Goal: Feedback & Contribution: Contribute content

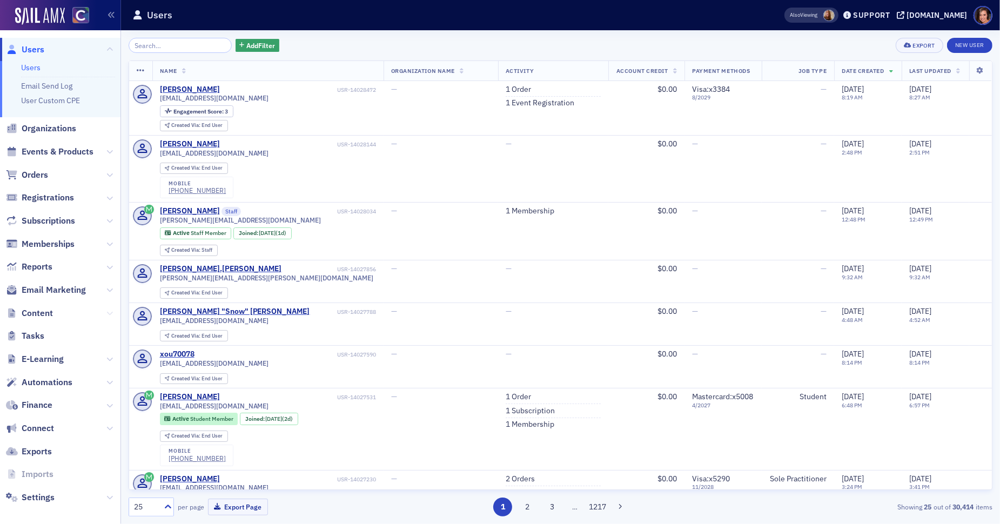
click at [108, 312] on icon at bounding box center [109, 313] width 6 height 6
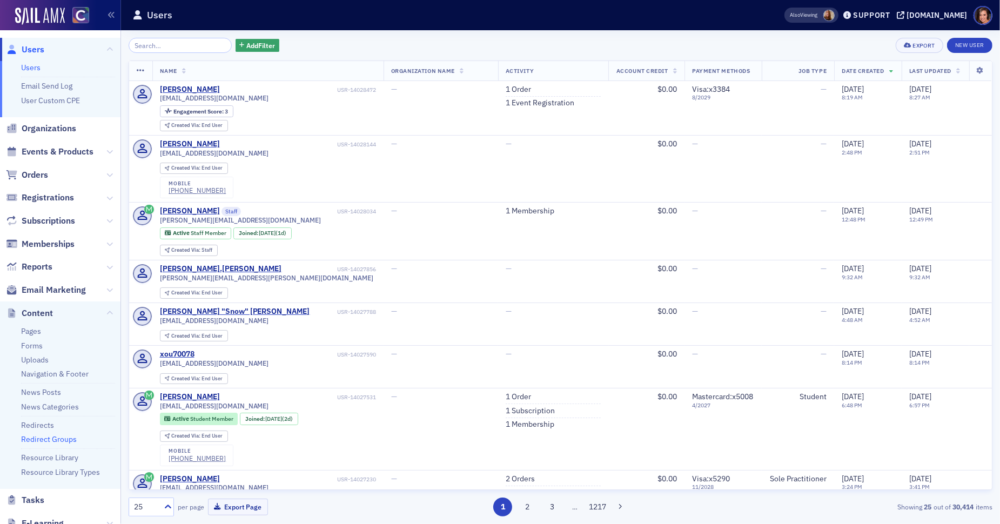
scroll to position [11, 0]
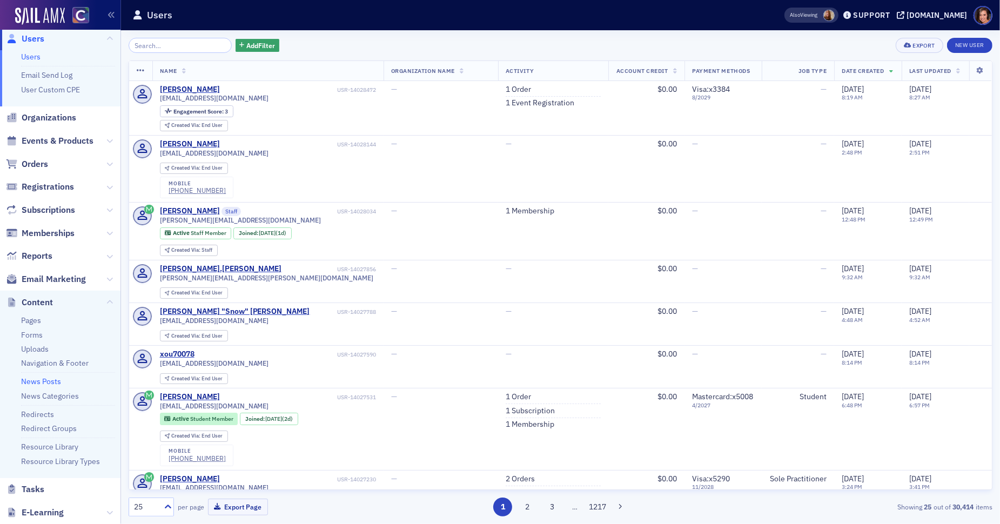
click at [53, 382] on link "News Posts" at bounding box center [41, 382] width 40 height 10
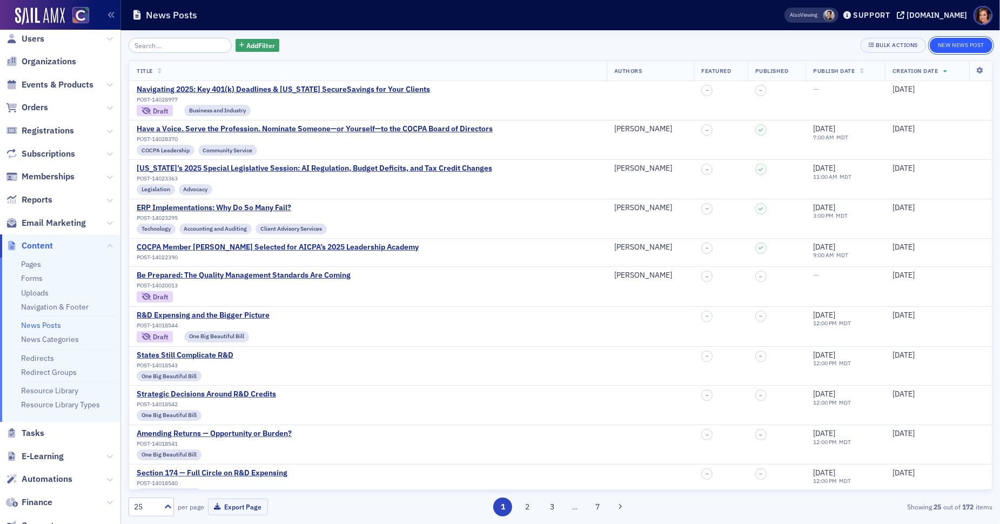
click at [946, 41] on button "New News Post" at bounding box center [961, 45] width 63 height 15
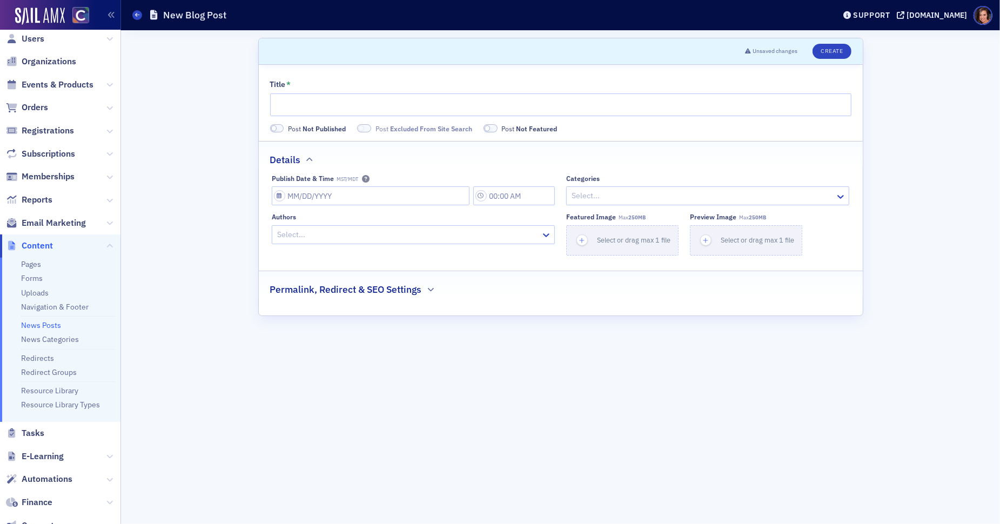
click at [589, 198] on div at bounding box center [702, 196] width 264 height 14
type input "adc"
click at [652, 219] on span "Create New categories "adc"" at bounding box center [621, 219] width 97 height 11
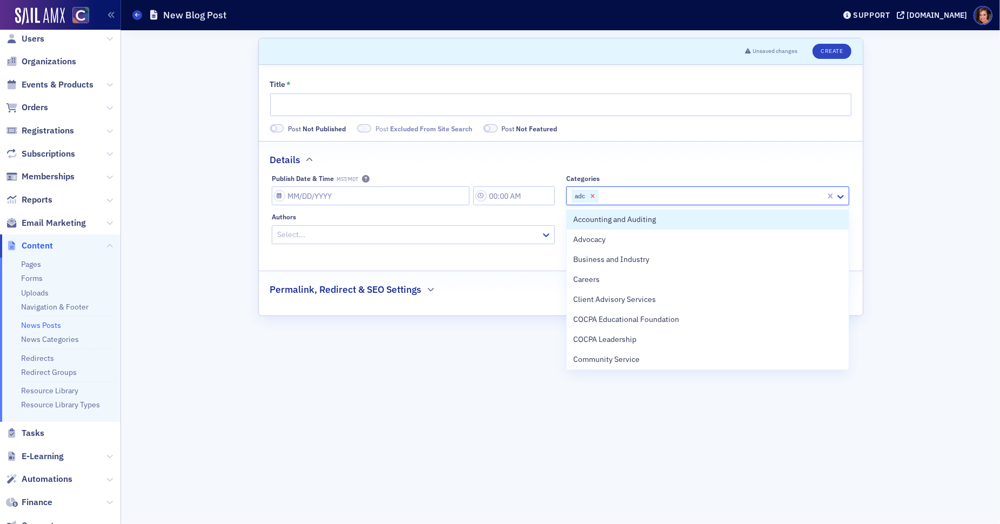
click at [593, 195] on icon "Remove adc" at bounding box center [593, 196] width 4 height 4
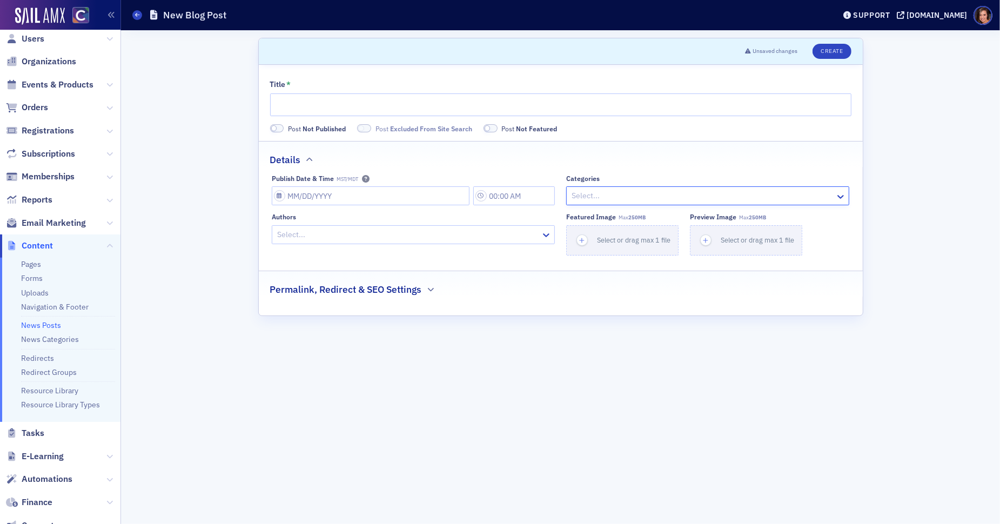
click at [593, 195] on div at bounding box center [702, 196] width 264 height 14
type input "adv"
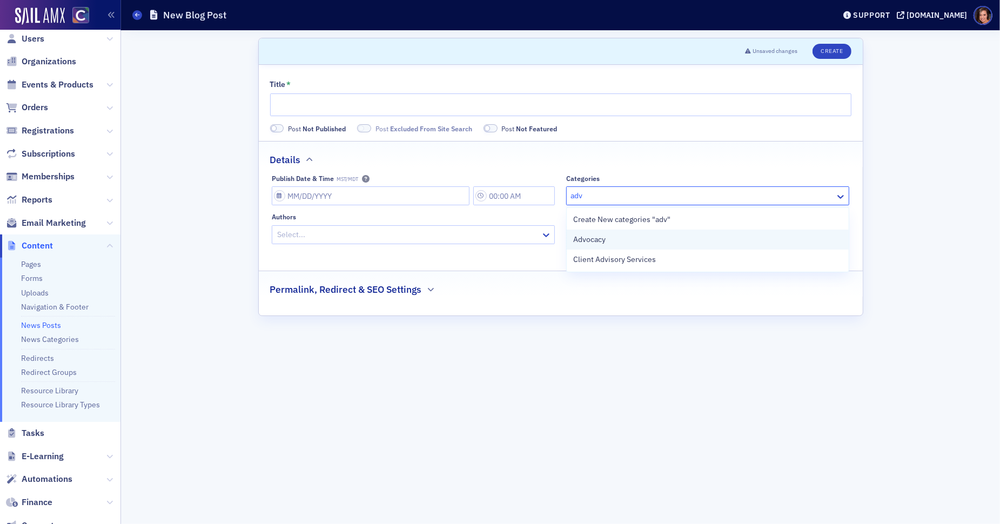
click at [607, 238] on div "Advocacy" at bounding box center [707, 239] width 269 height 11
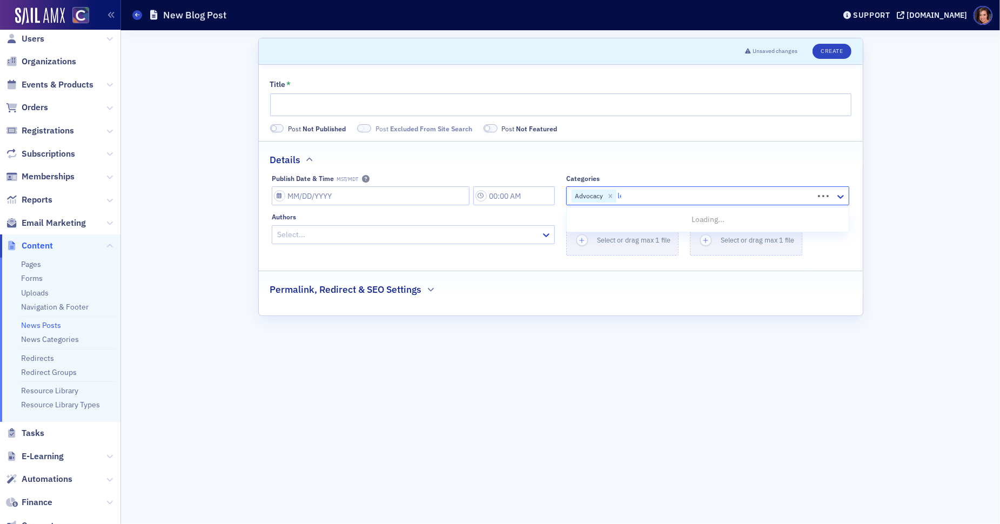
type input "leg"
click at [612, 243] on div "Legislation" at bounding box center [707, 239] width 269 height 11
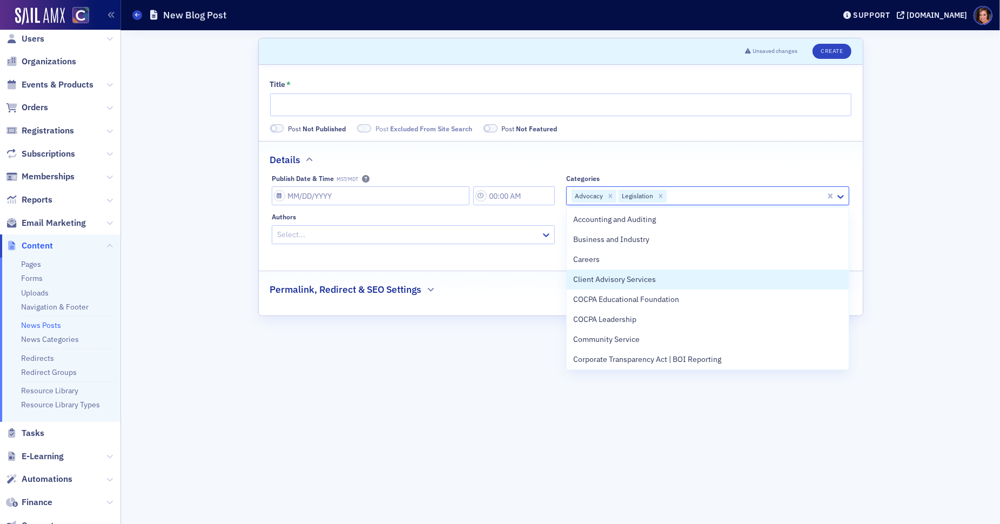
click at [514, 283] on div "Permalink, Redirect & SEO Settings" at bounding box center [560, 283] width 581 height 25
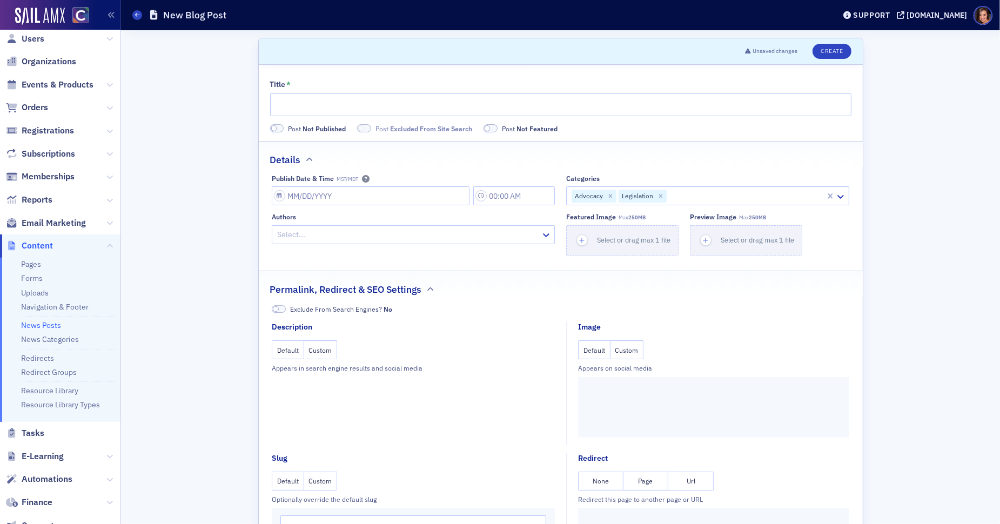
click at [500, 238] on div at bounding box center [408, 235] width 264 height 14
type input "alicia gelina"
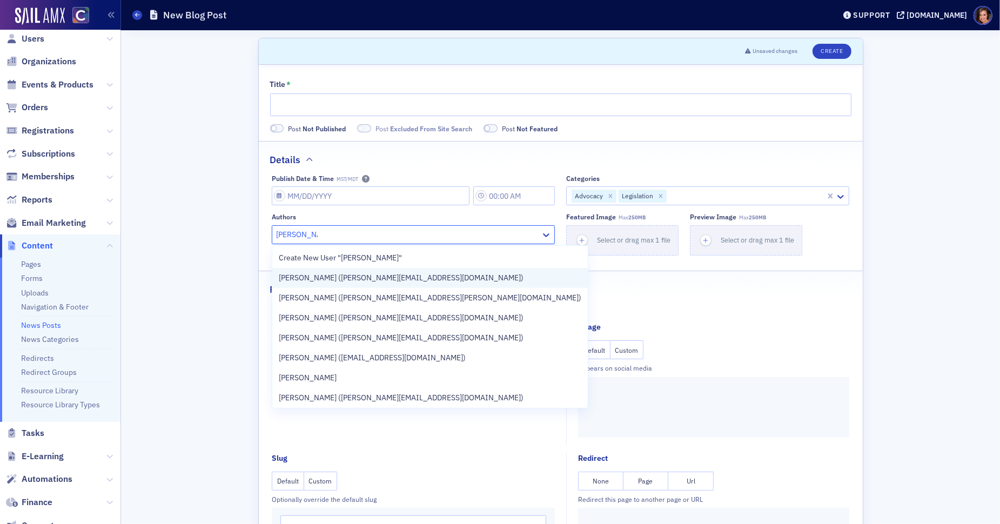
click at [464, 273] on div "Alicia Gelinas (alicia@cocpa.org)" at bounding box center [430, 277] width 303 height 11
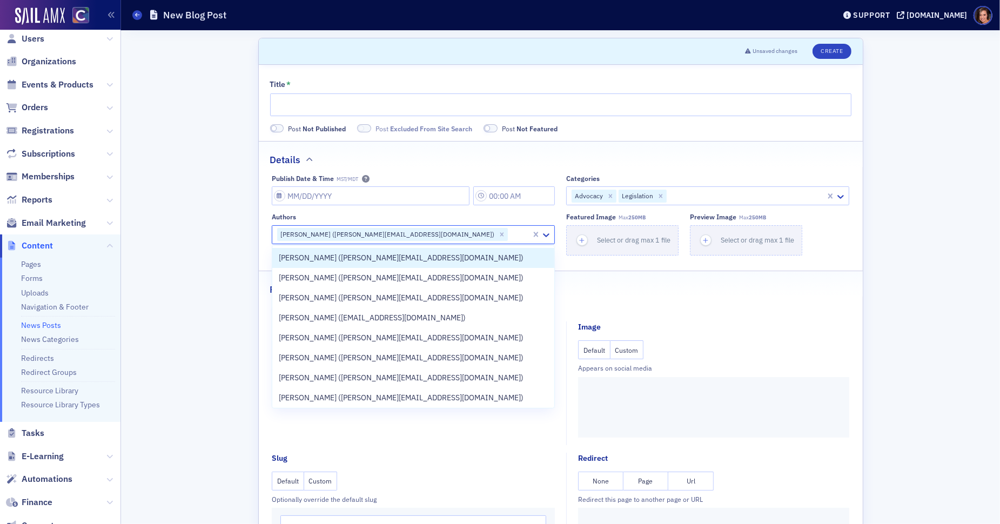
click at [857, 250] on div "Publish Date & Time MST/MDT Categories Advocacy Legislation Authors option Alic…" at bounding box center [561, 214] width 604 height 81
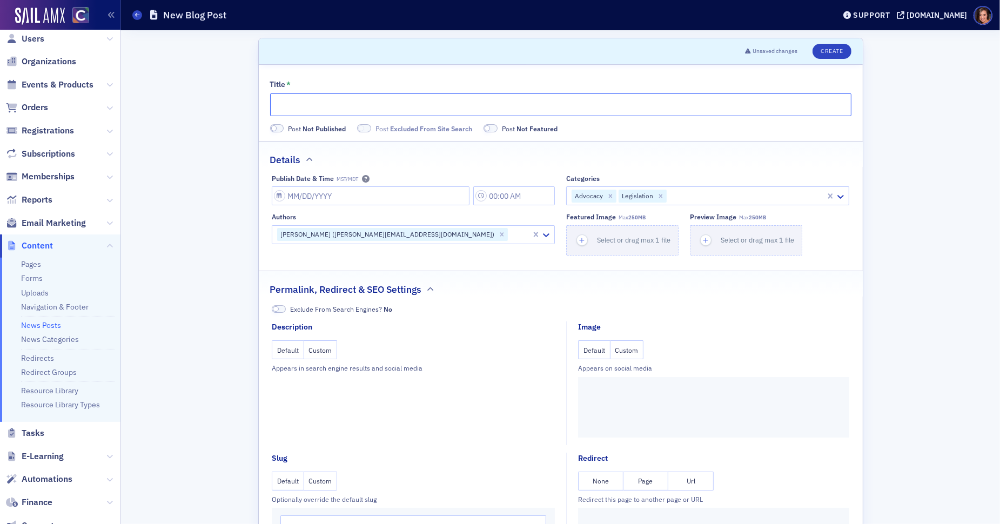
click at [445, 106] on input "Title *" at bounding box center [560, 104] width 581 height 23
paste input "What CPAs Need to Know about Colorado’s New Price Transparency Law"
type input "What CPAs Need to Know about Colorado’s New Price Transparency Law"
click at [438, 198] on input "Publish Date & Time MST/MDT" at bounding box center [371, 195] width 198 height 19
select select "8"
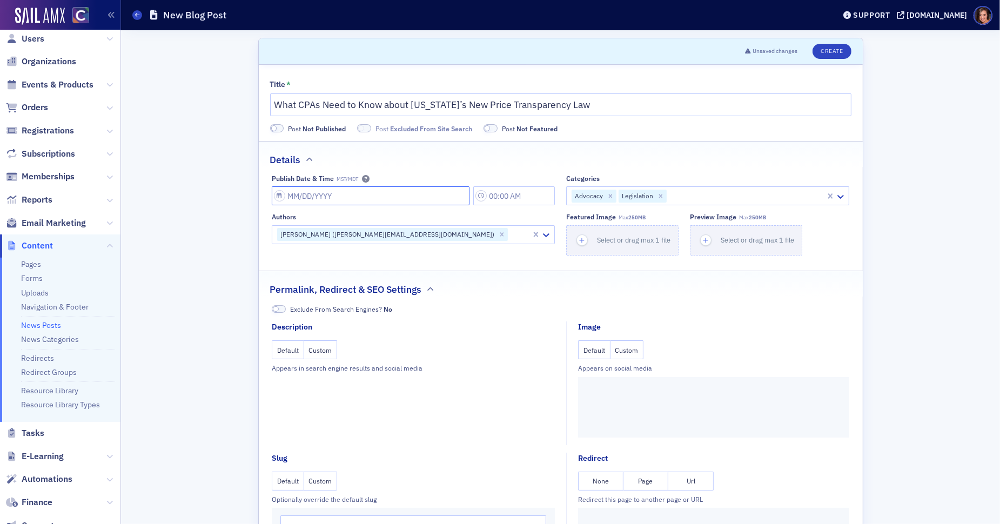
select select "2025"
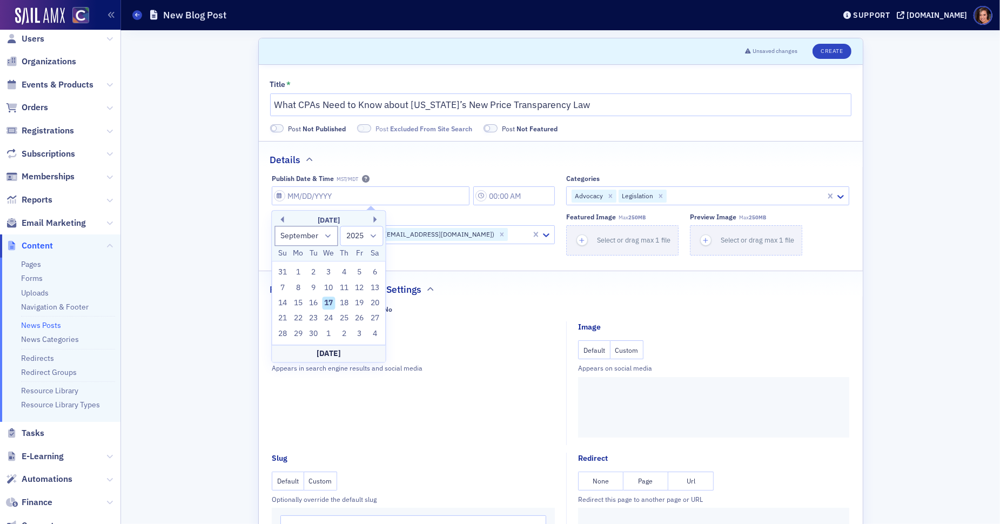
click at [330, 305] on div "17" at bounding box center [329, 303] width 13 height 13
type input "09/17/2025"
type input "5:00 PM"
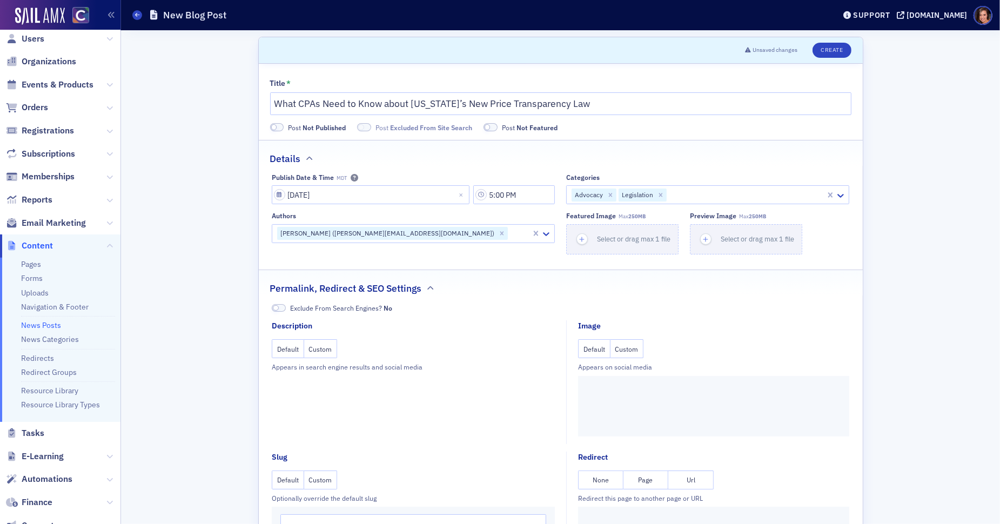
scroll to position [58, 0]
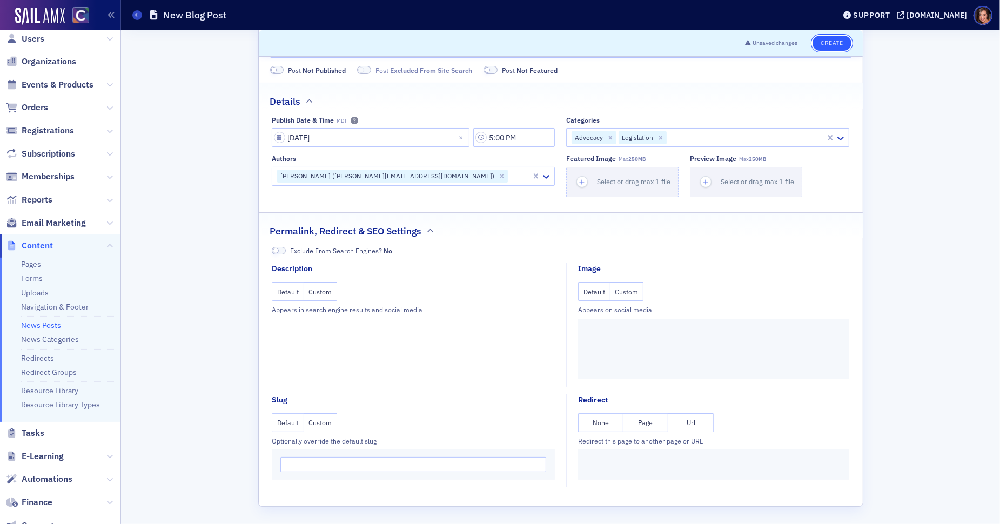
click at [836, 46] on button "Create" at bounding box center [832, 43] width 38 height 15
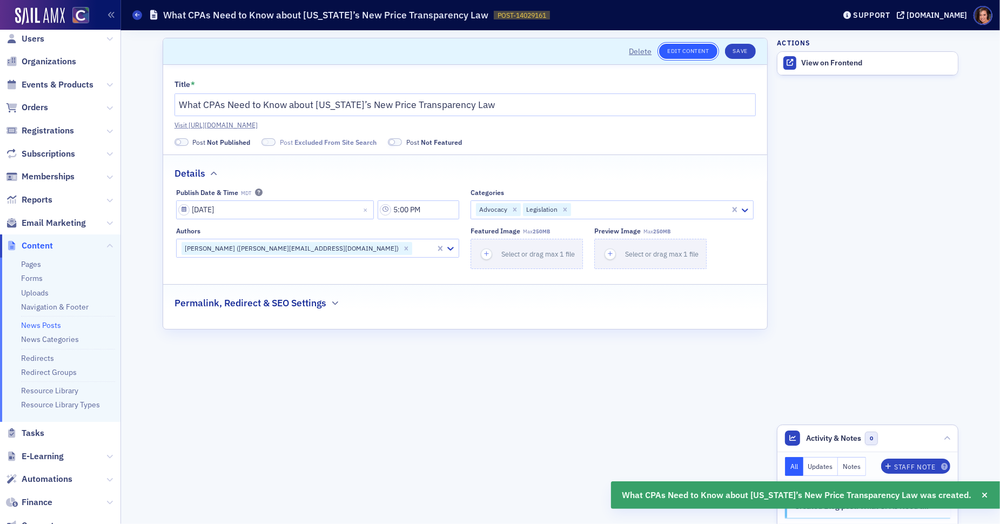
click at [704, 52] on link "Edit Content" at bounding box center [688, 51] width 58 height 15
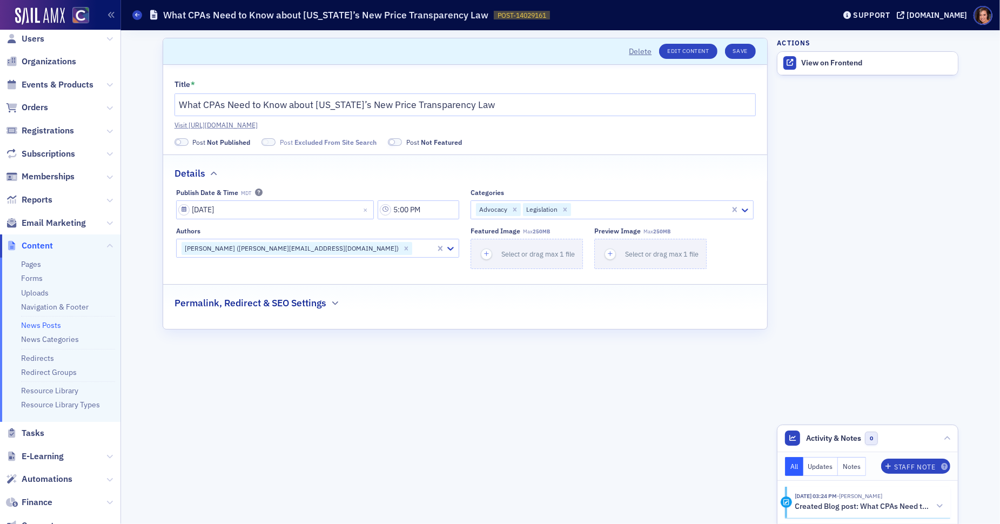
click at [365, 298] on div "Permalink, Redirect & SEO Settings" at bounding box center [464, 297] width 581 height 25
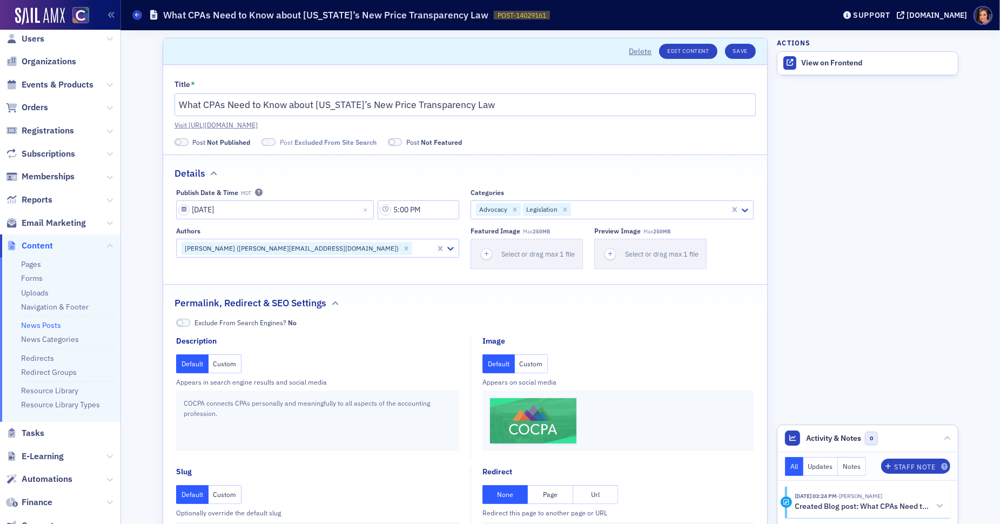
click at [226, 366] on button "Custom" at bounding box center [225, 363] width 33 height 19
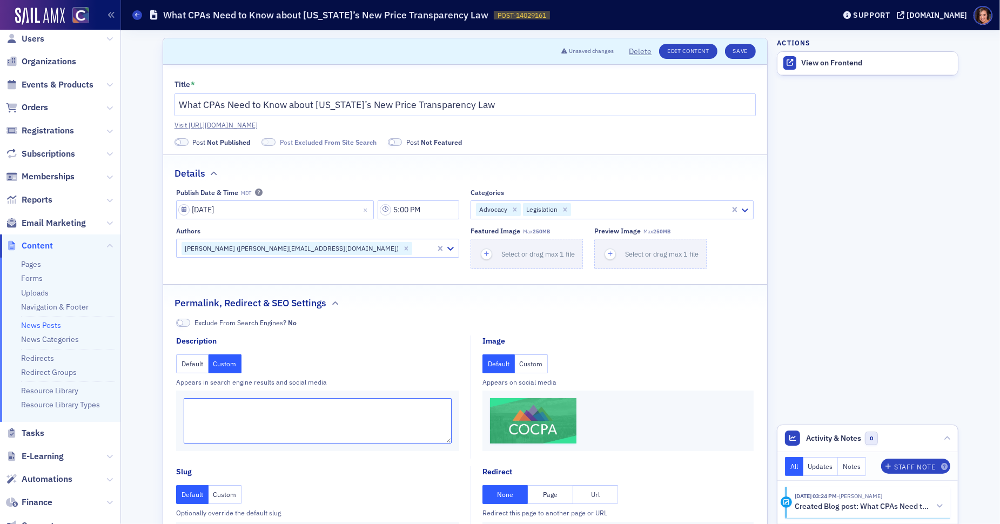
click at [242, 405] on textarea at bounding box center [318, 420] width 268 height 45
paste textarea "Learn how Colorado’s new HB 25-1090 law on deceptive pricing impacts accounting…"
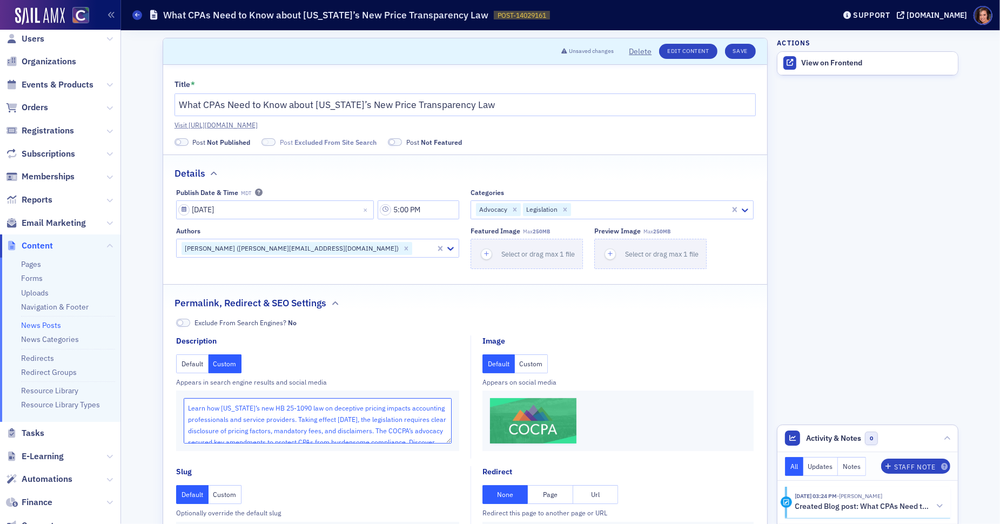
type textarea "Learn how Colorado’s new HB 25-1090 law on deceptive pricing impacts accounting…"
click at [536, 363] on button "Custom" at bounding box center [531, 363] width 33 height 19
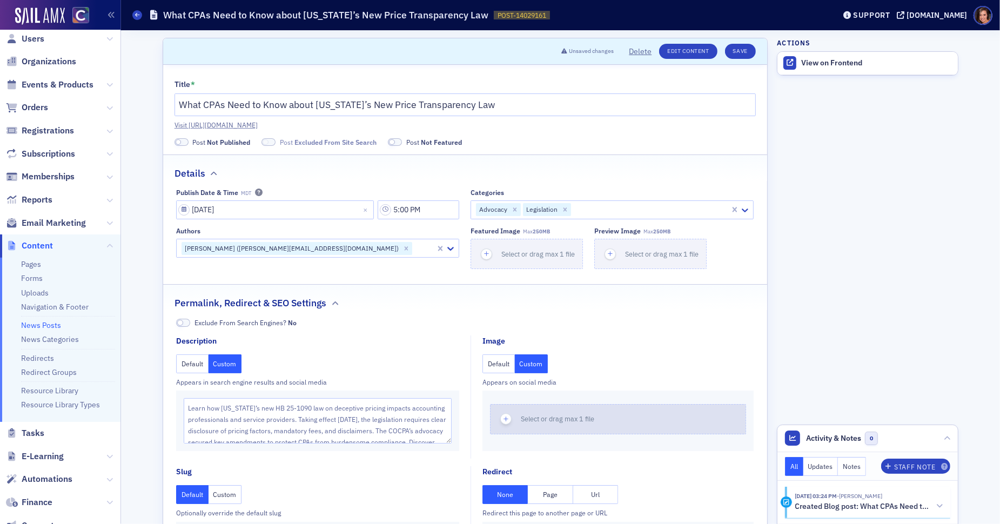
click at [546, 423] on button "Select or drag max 1 file" at bounding box center [618, 419] width 256 height 30
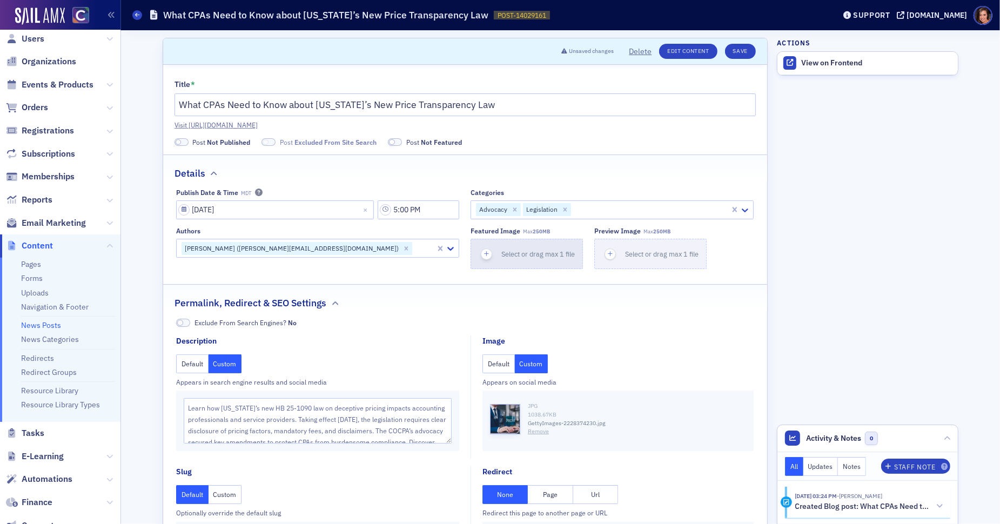
click at [540, 254] on span "Select or drag max 1 file" at bounding box center [537, 254] width 73 height 9
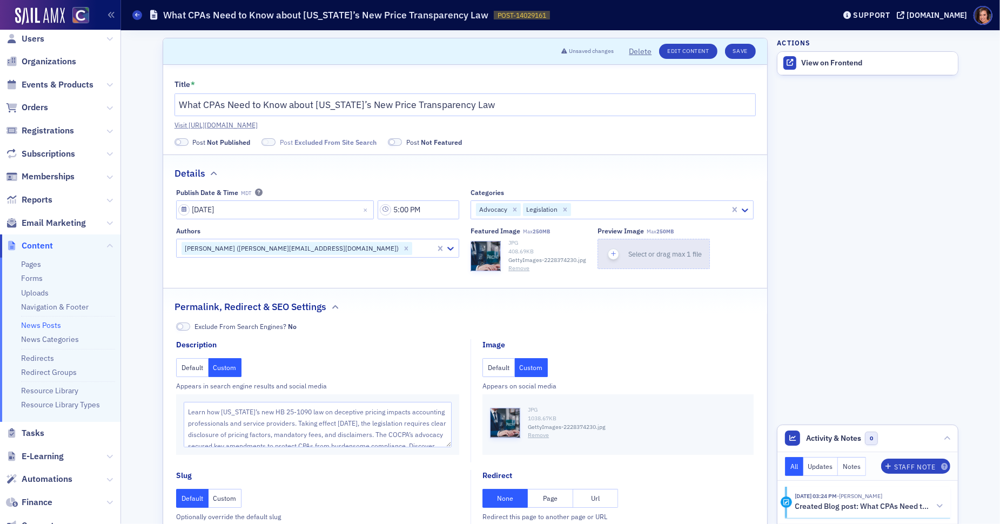
click at [641, 252] on span "Select or drag max 1 file" at bounding box center [664, 254] width 73 height 9
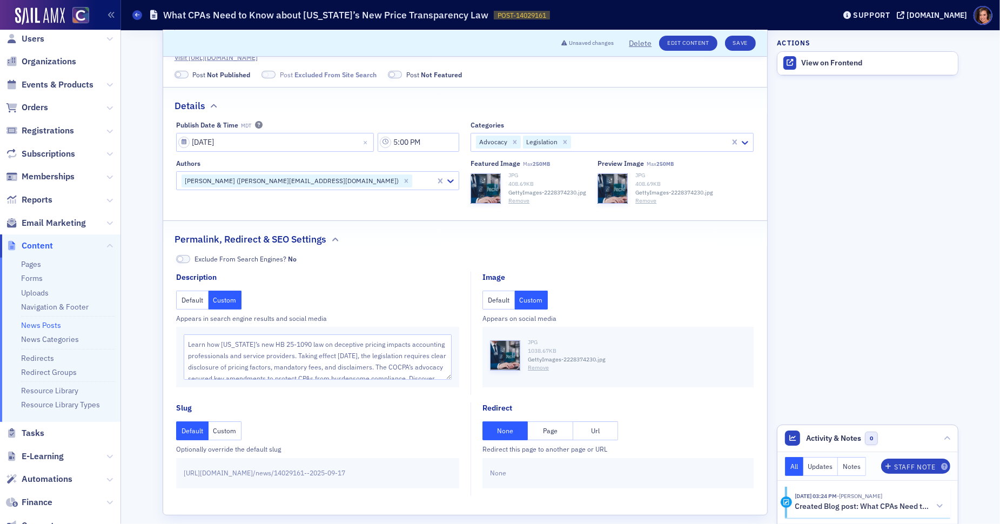
scroll to position [76, 0]
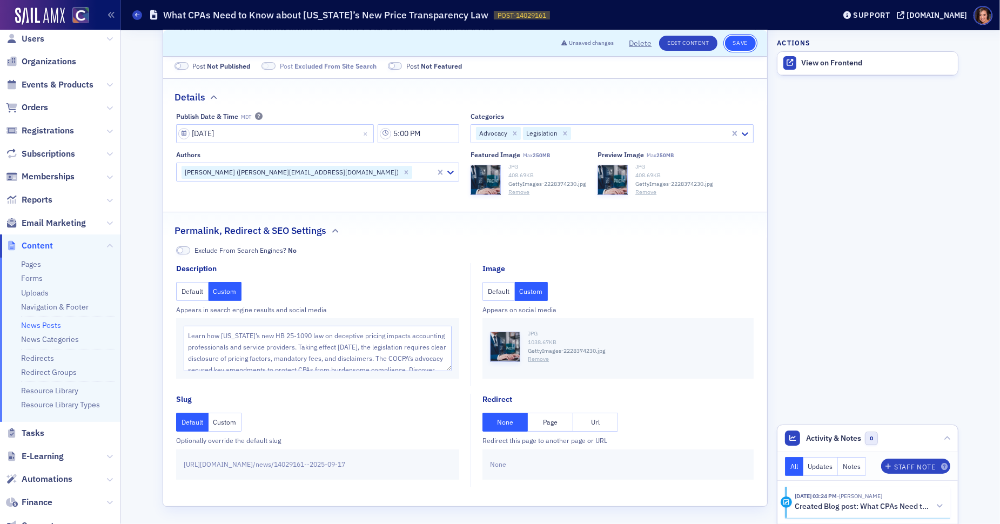
click at [747, 42] on button "Save" at bounding box center [740, 43] width 31 height 15
click at [808, 69] on link "View on Frontend" at bounding box center [867, 63] width 180 height 23
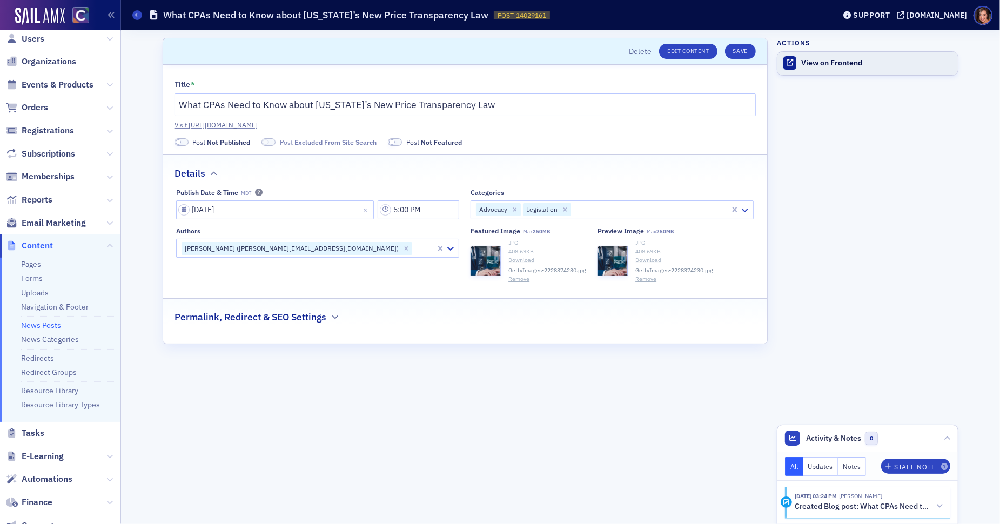
scroll to position [0, 0]
click at [864, 56] on link "View on Frontend" at bounding box center [867, 63] width 180 height 23
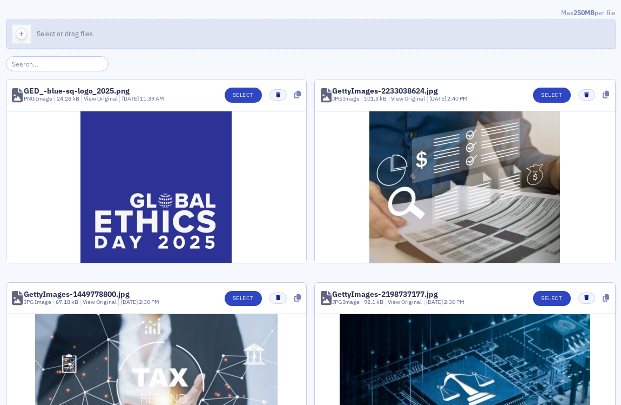
click at [174, 24] on button "Select or drag files" at bounding box center [311, 33] width 610 height 29
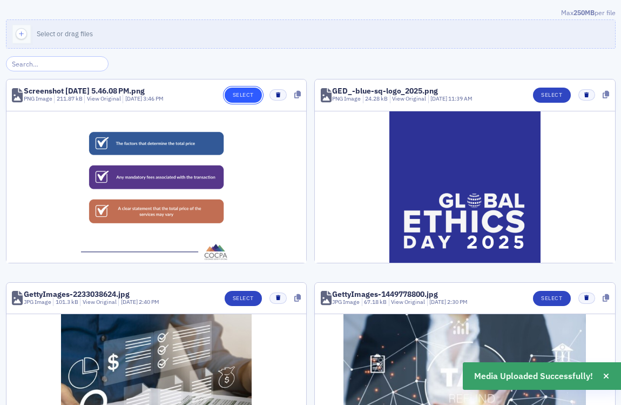
click at [251, 95] on button "Select" at bounding box center [243, 95] width 37 height 15
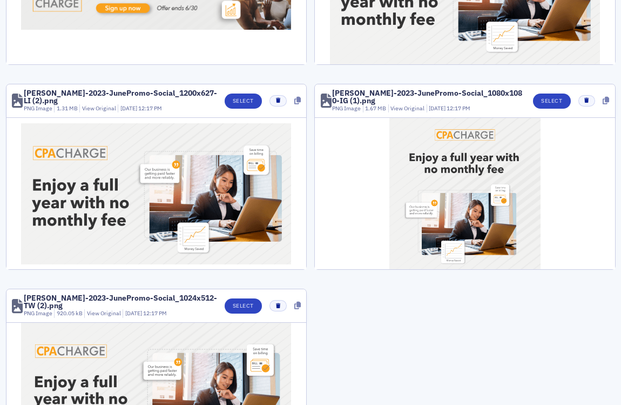
scroll to position [1052, 0]
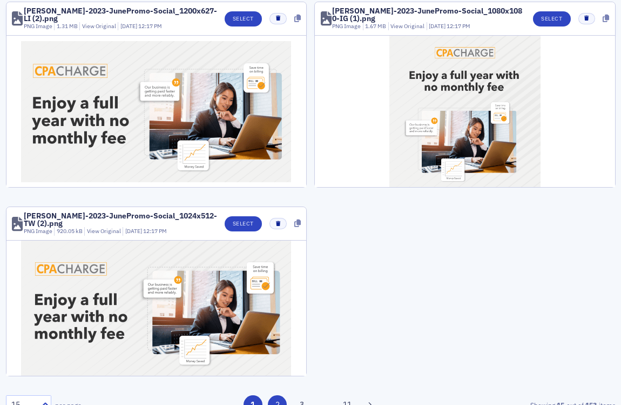
click at [283, 395] on button "2" at bounding box center [277, 404] width 19 height 19
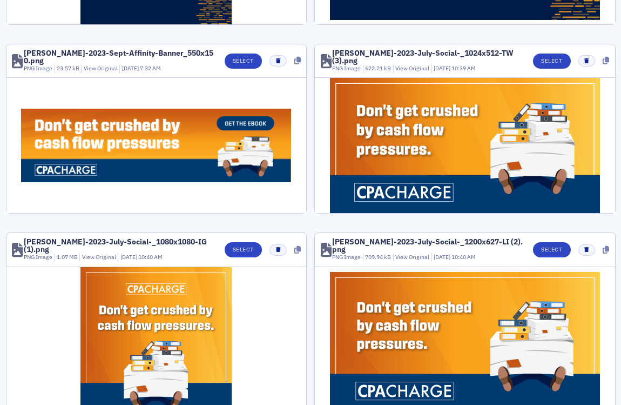
scroll to position [1258, 0]
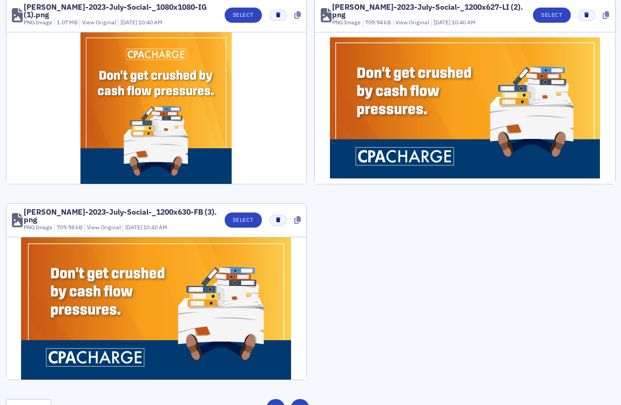
click at [303, 399] on button "3" at bounding box center [300, 408] width 19 height 19
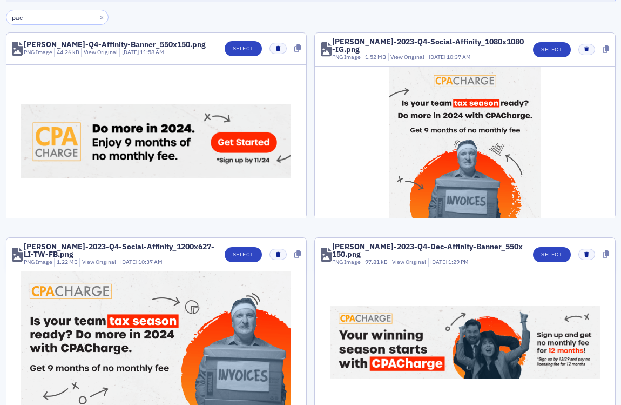
scroll to position [0, 0]
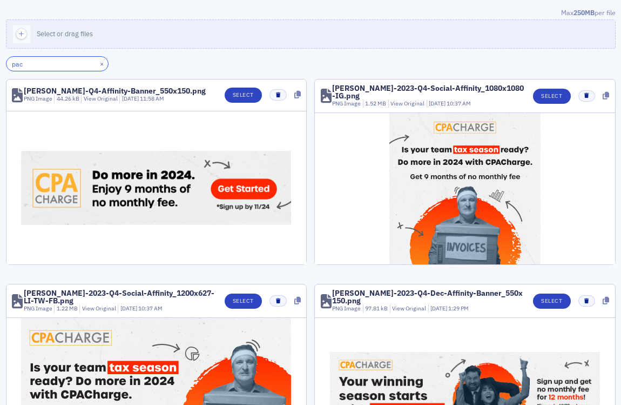
click at [42, 61] on input "pac" at bounding box center [57, 63] width 103 height 15
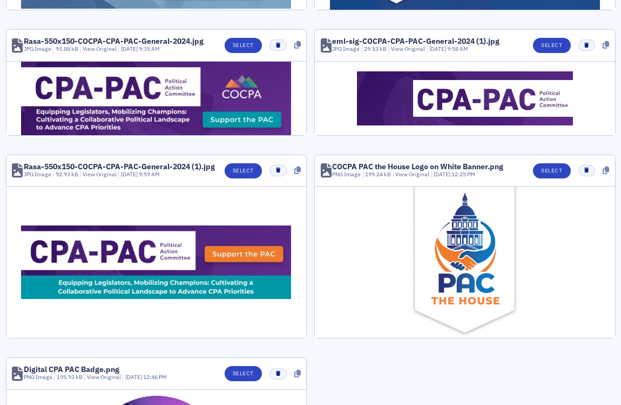
scroll to position [380, 0]
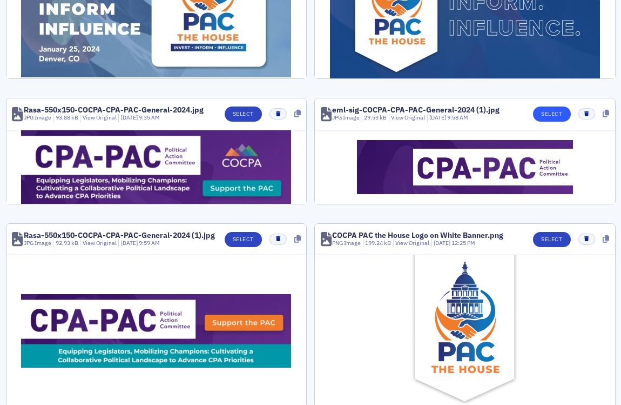
type input "cpa-pac"
click at [545, 118] on button "Select" at bounding box center [551, 113] width 37 height 15
